Goal: Find specific page/section: Find specific page/section

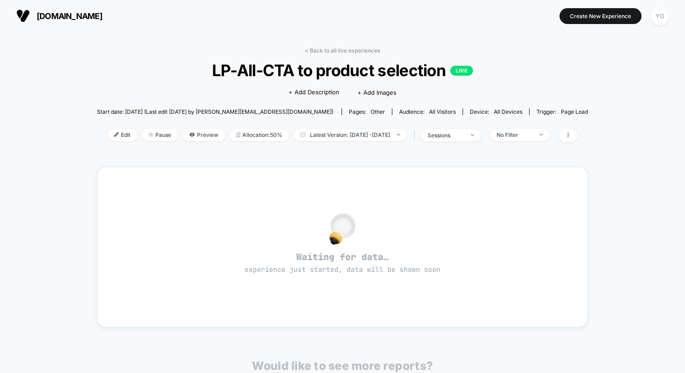
click at [54, 14] on span "[DOMAIN_NAME]" at bounding box center [70, 16] width 66 height 10
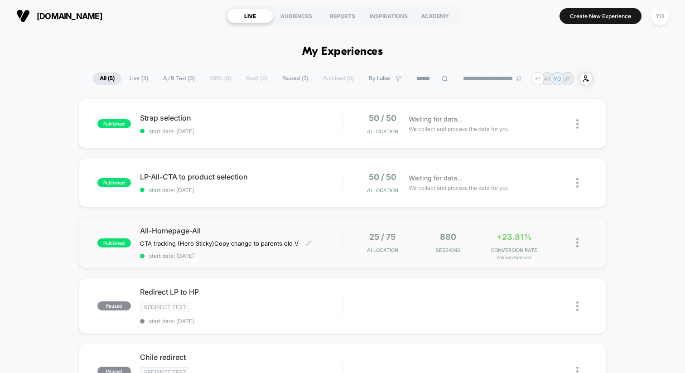
click at [290, 234] on span "All-Homepage-All" at bounding box center [241, 230] width 202 height 9
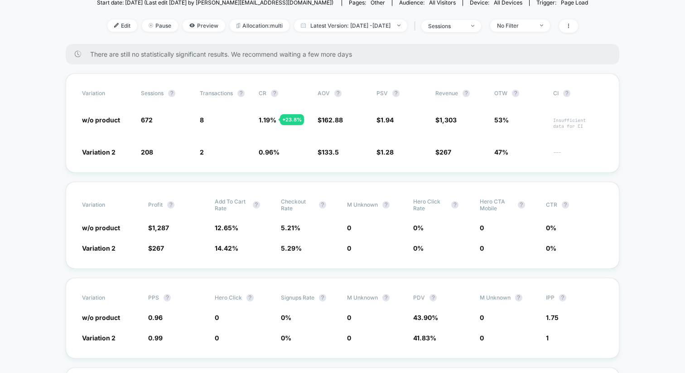
scroll to position [127, 0]
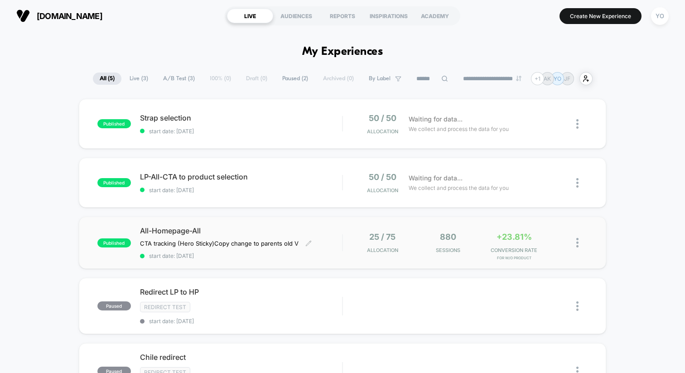
click at [263, 231] on span "All-Homepage-All" at bounding box center [241, 230] width 202 height 9
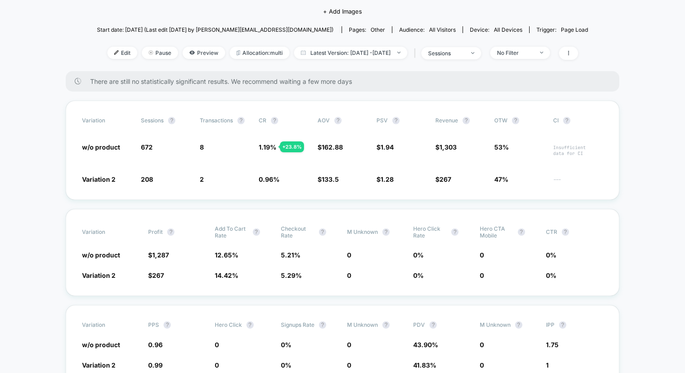
scroll to position [98, 0]
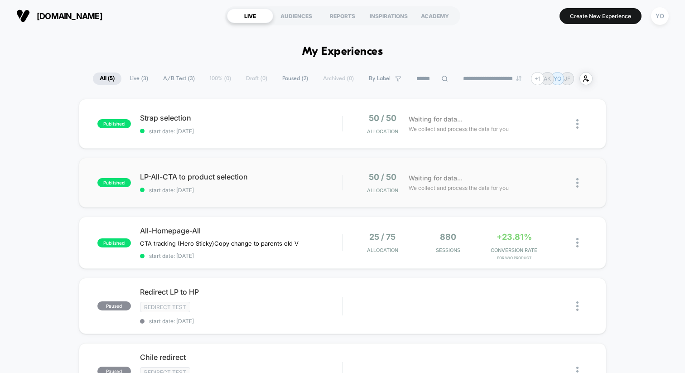
click at [232, 194] on div "published LP-All-CTA to product selection start date: [DATE] 50 / 50 Allocation…" at bounding box center [343, 183] width 528 height 50
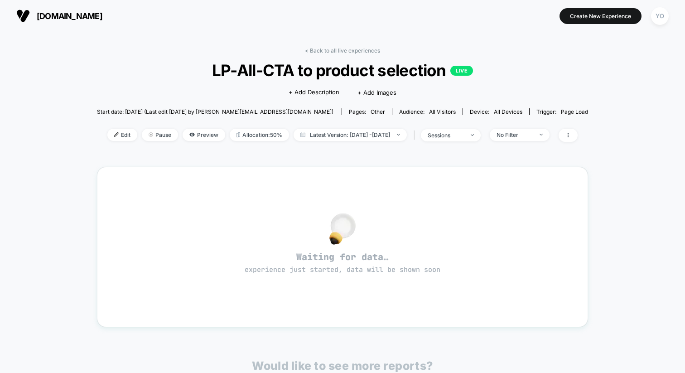
click at [46, 16] on span "[DOMAIN_NAME]" at bounding box center [70, 16] width 66 height 10
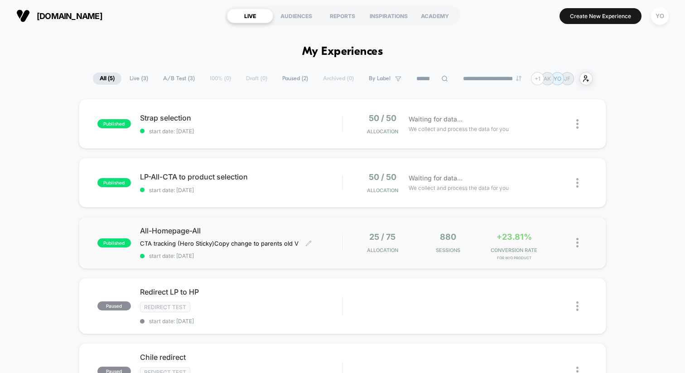
click at [227, 226] on span "All-Homepage-All" at bounding box center [241, 230] width 202 height 9
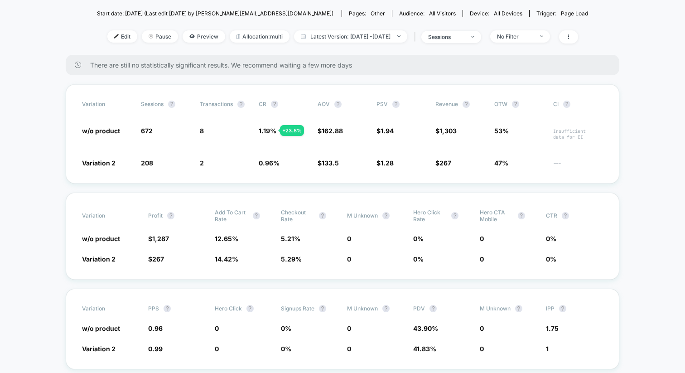
scroll to position [114, 0]
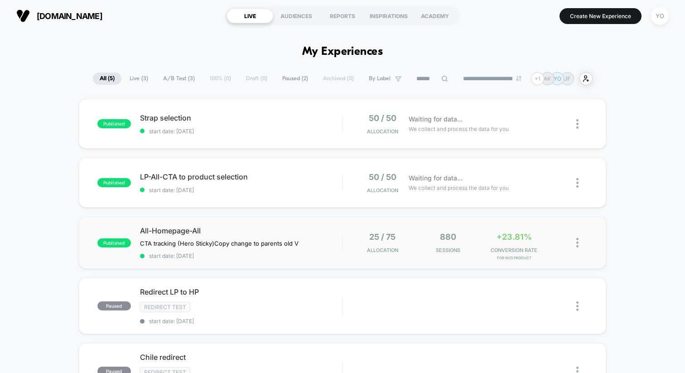
click at [176, 223] on div "published All-Homepage-All CTA tracking (Hero Sticky) Copy change to parents ol…" at bounding box center [343, 243] width 528 height 52
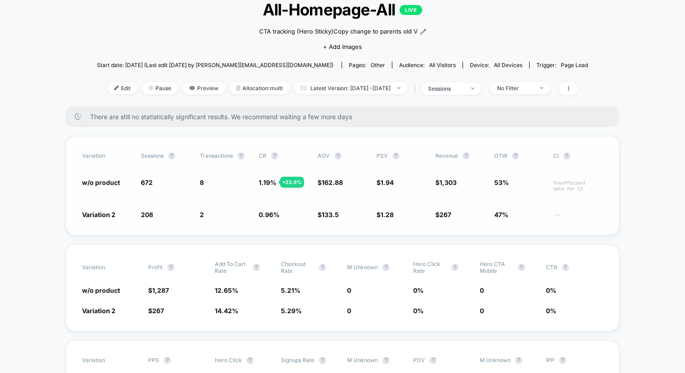
scroll to position [62, 0]
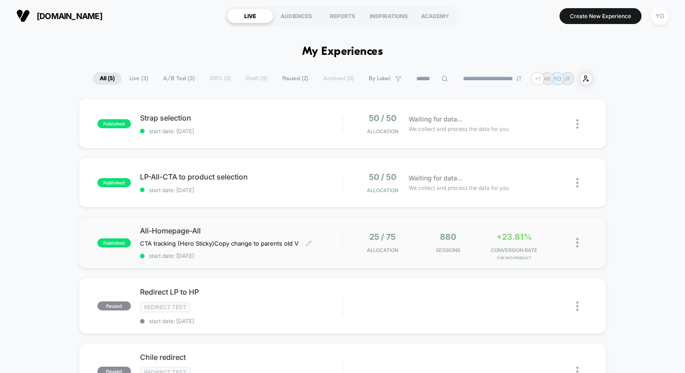
click at [219, 226] on span "All-Homepage-All" at bounding box center [241, 230] width 202 height 9
